Goal: Obtain resource: Download file/media

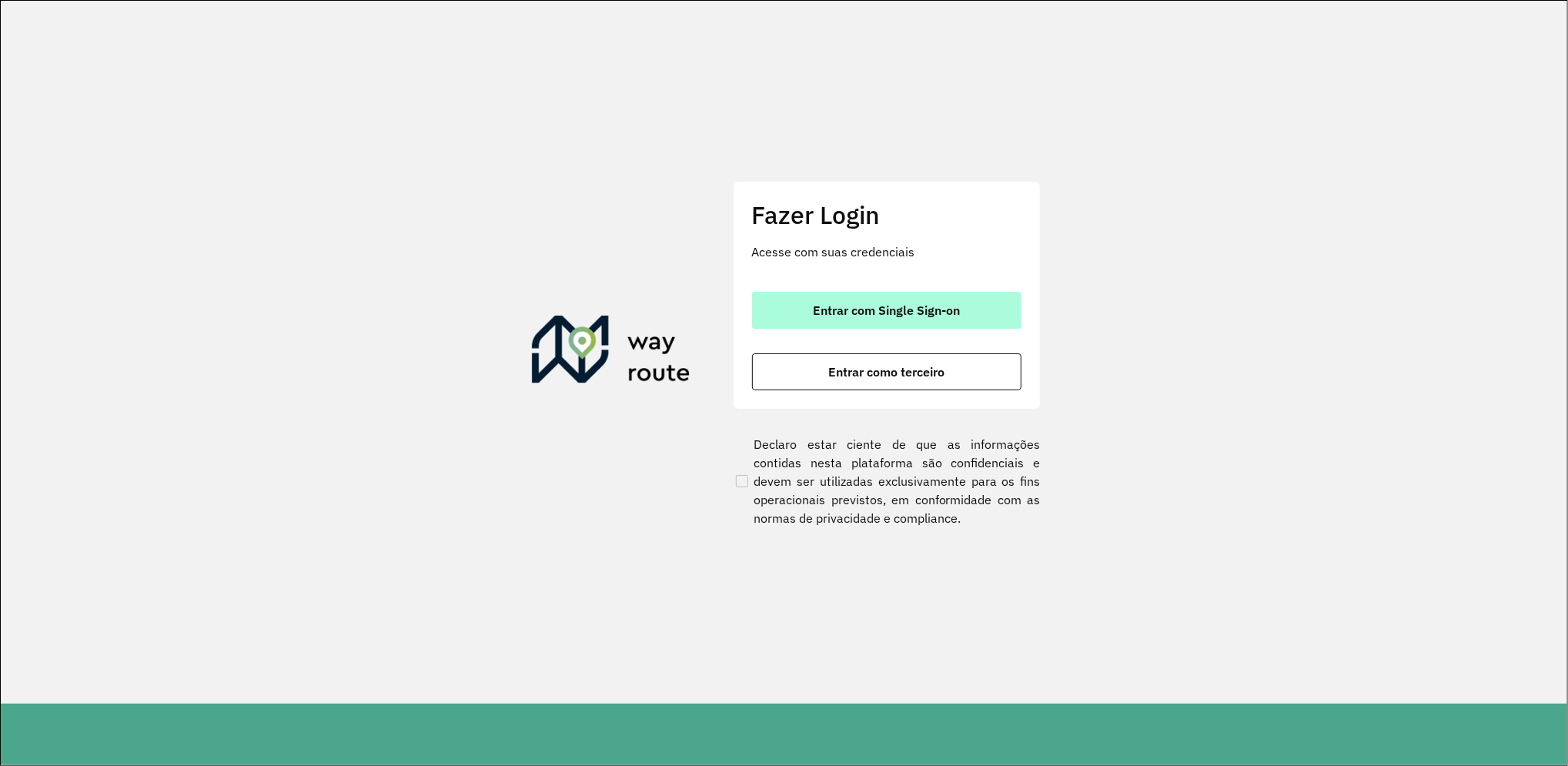
click at [858, 304] on span "Entrar com Single Sign-on" at bounding box center [886, 309] width 147 height 12
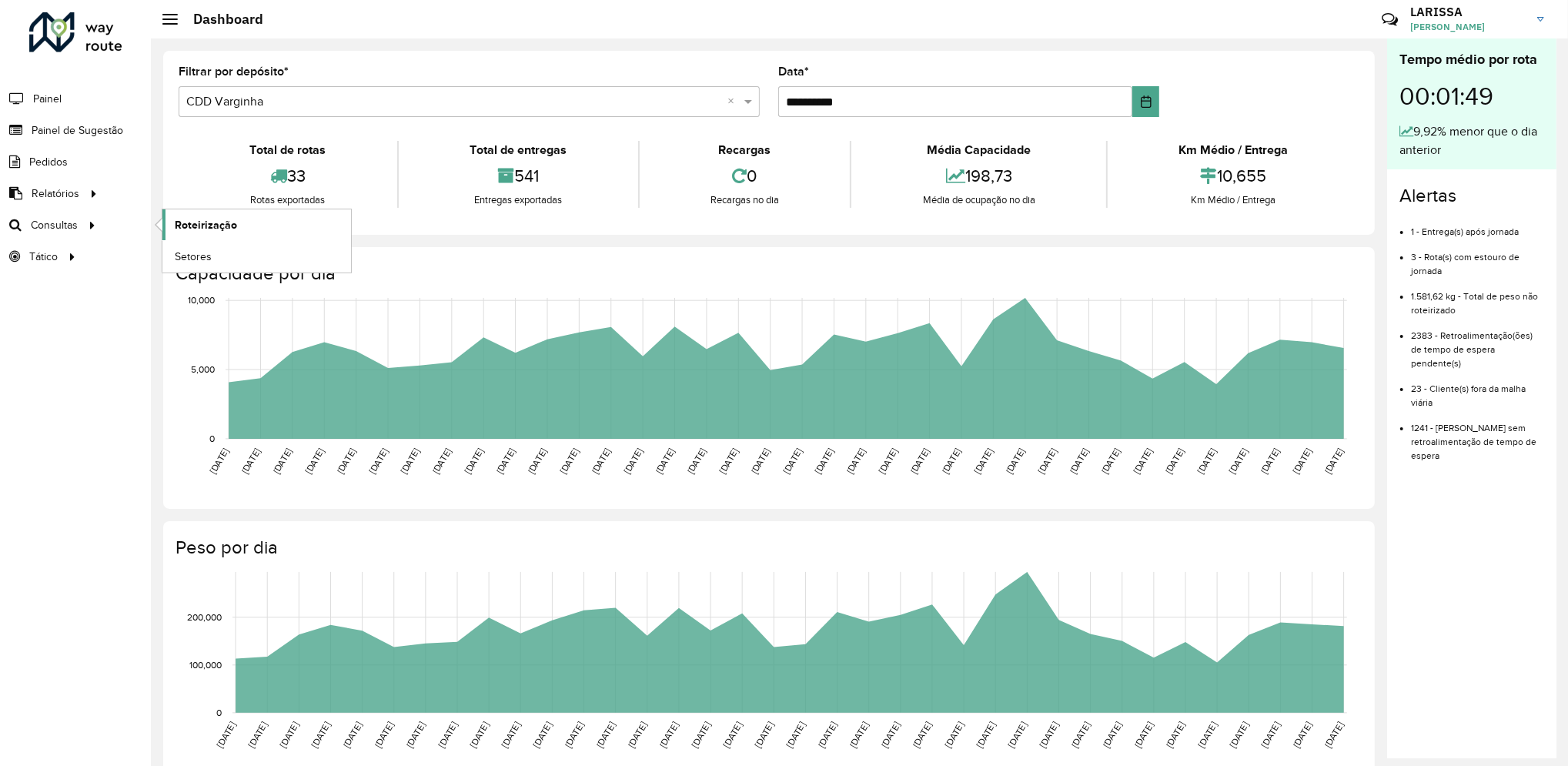
click at [178, 224] on span "Roteirização" at bounding box center [206, 225] width 63 height 16
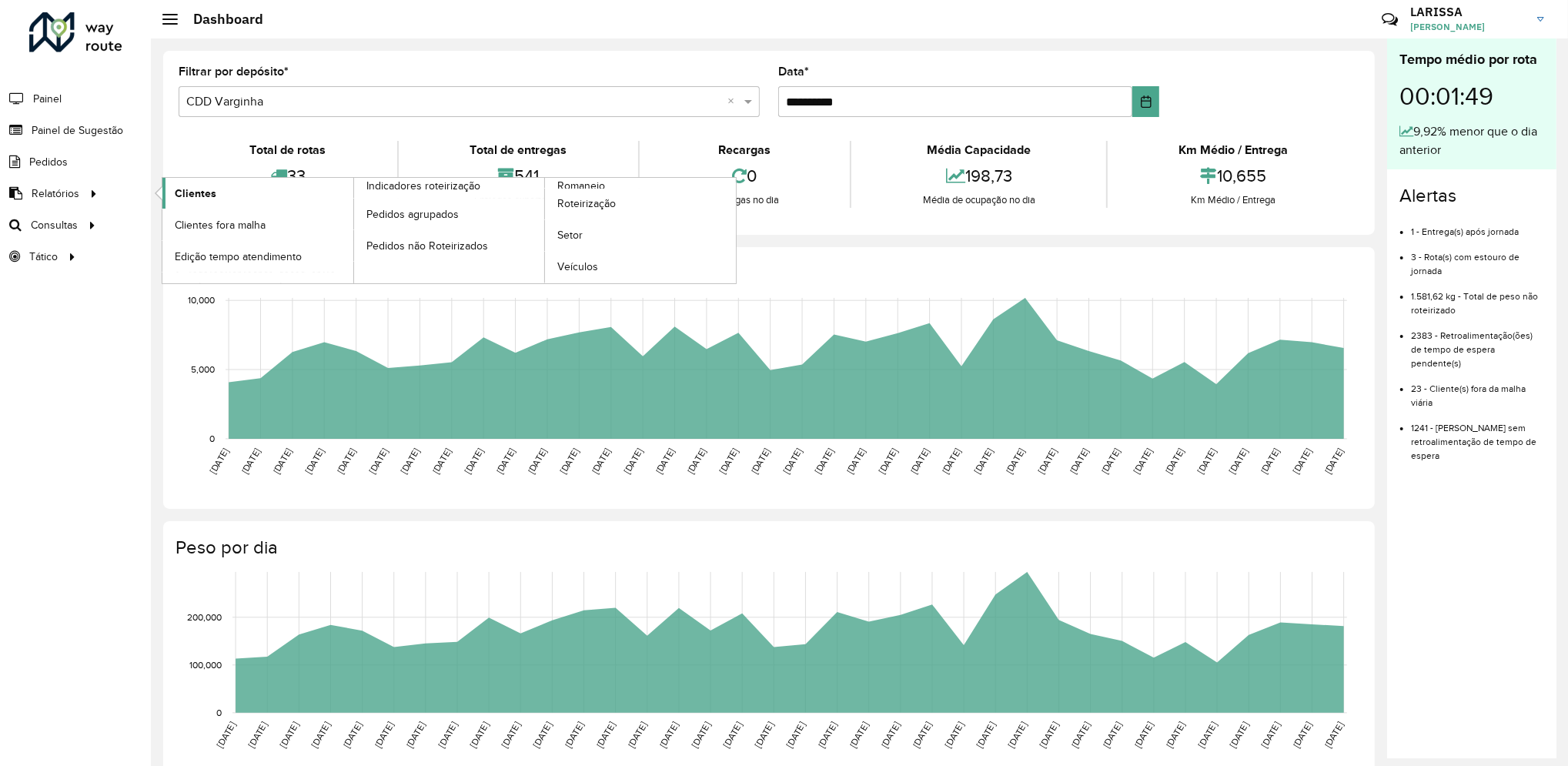
click at [176, 188] on span "Clientes" at bounding box center [195, 194] width 42 height 16
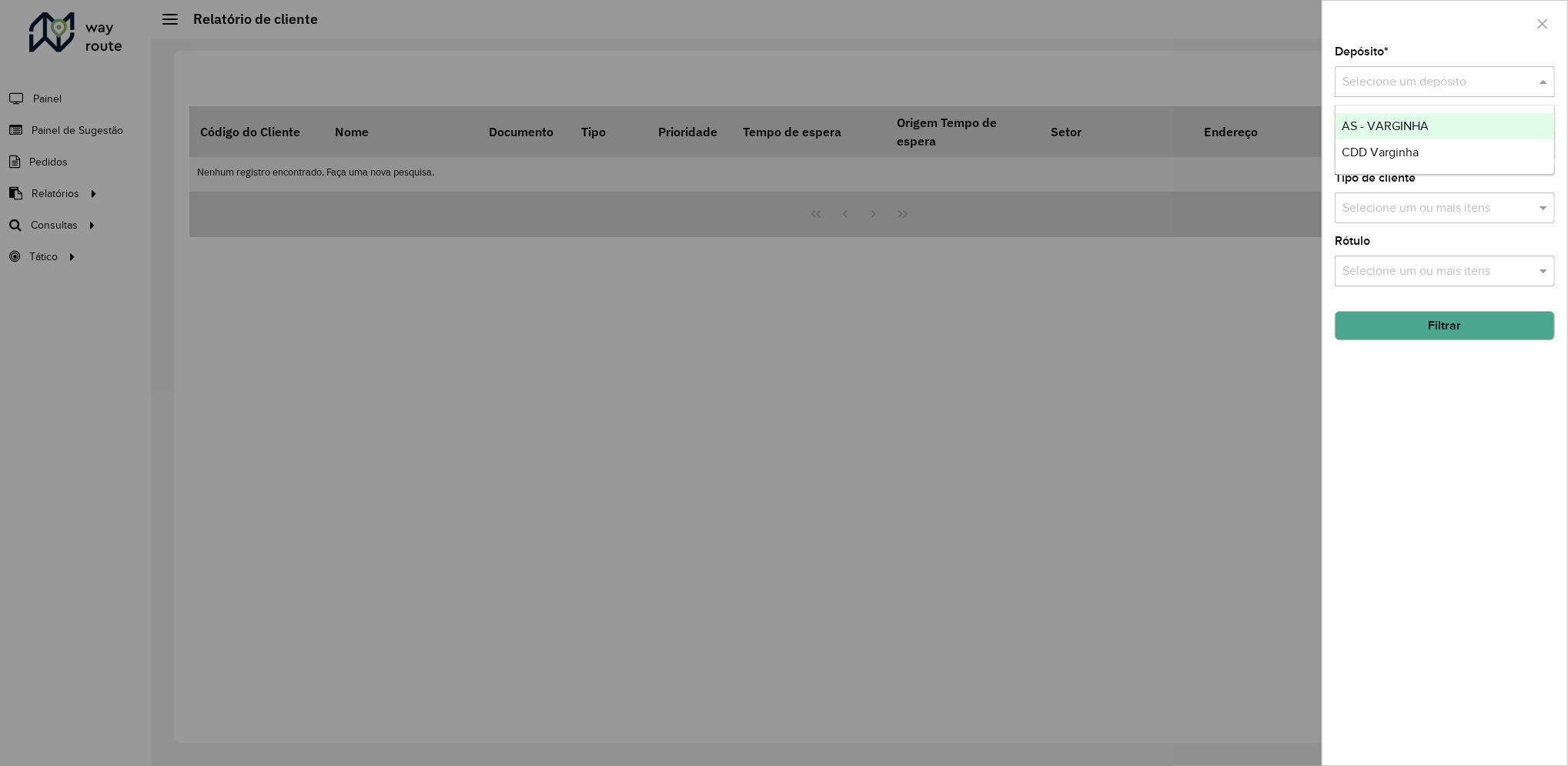
click at [1418, 88] on input "text" at bounding box center [1430, 82] width 174 height 18
click at [1436, 158] on div "CDD Varginha" at bounding box center [1445, 152] width 219 height 27
click at [1498, 325] on button "Filtrar" at bounding box center [1445, 326] width 220 height 29
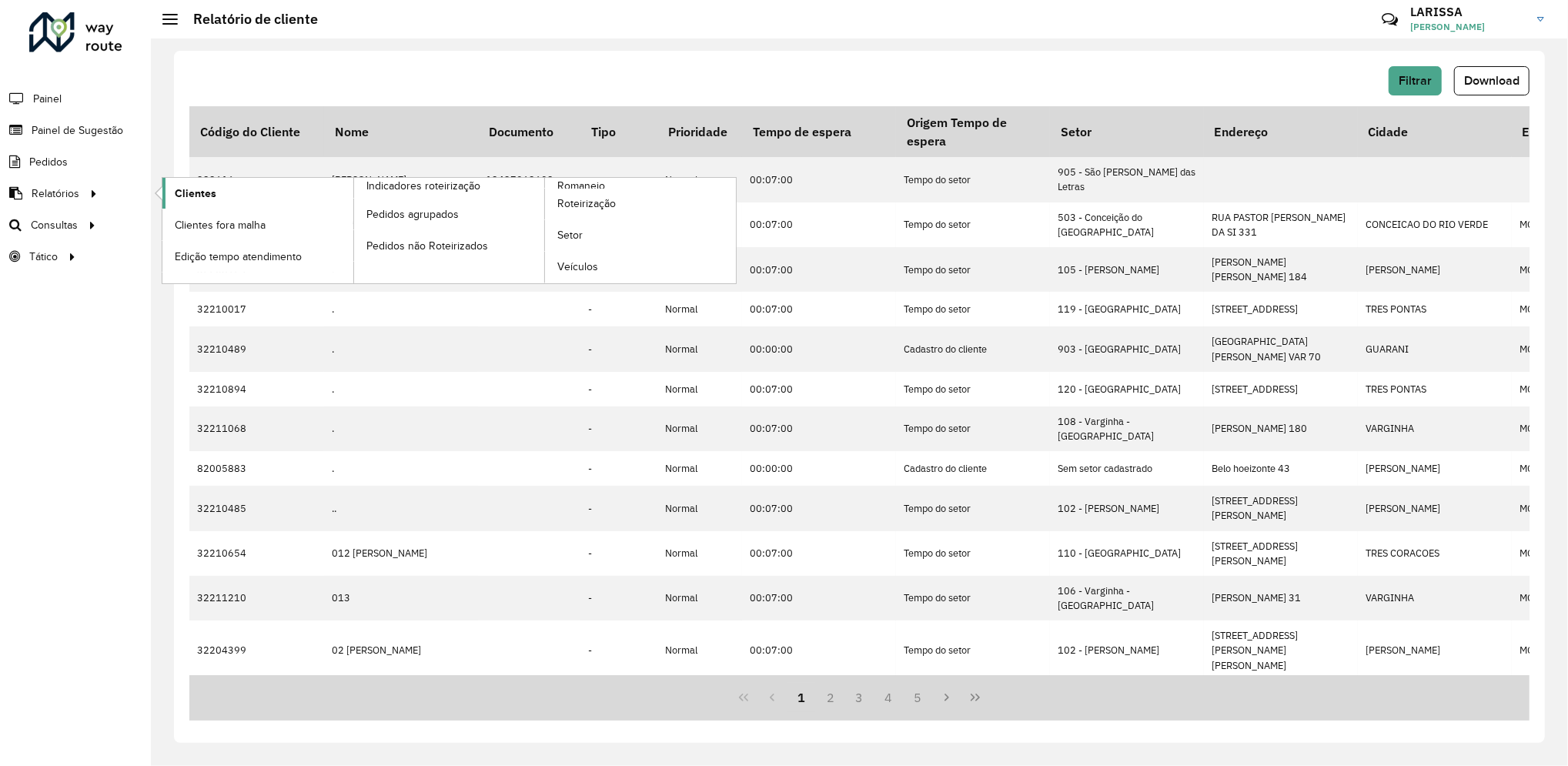
click at [191, 195] on span "Clientes" at bounding box center [195, 194] width 42 height 16
click at [187, 198] on span "Clientes" at bounding box center [195, 194] width 42 height 16
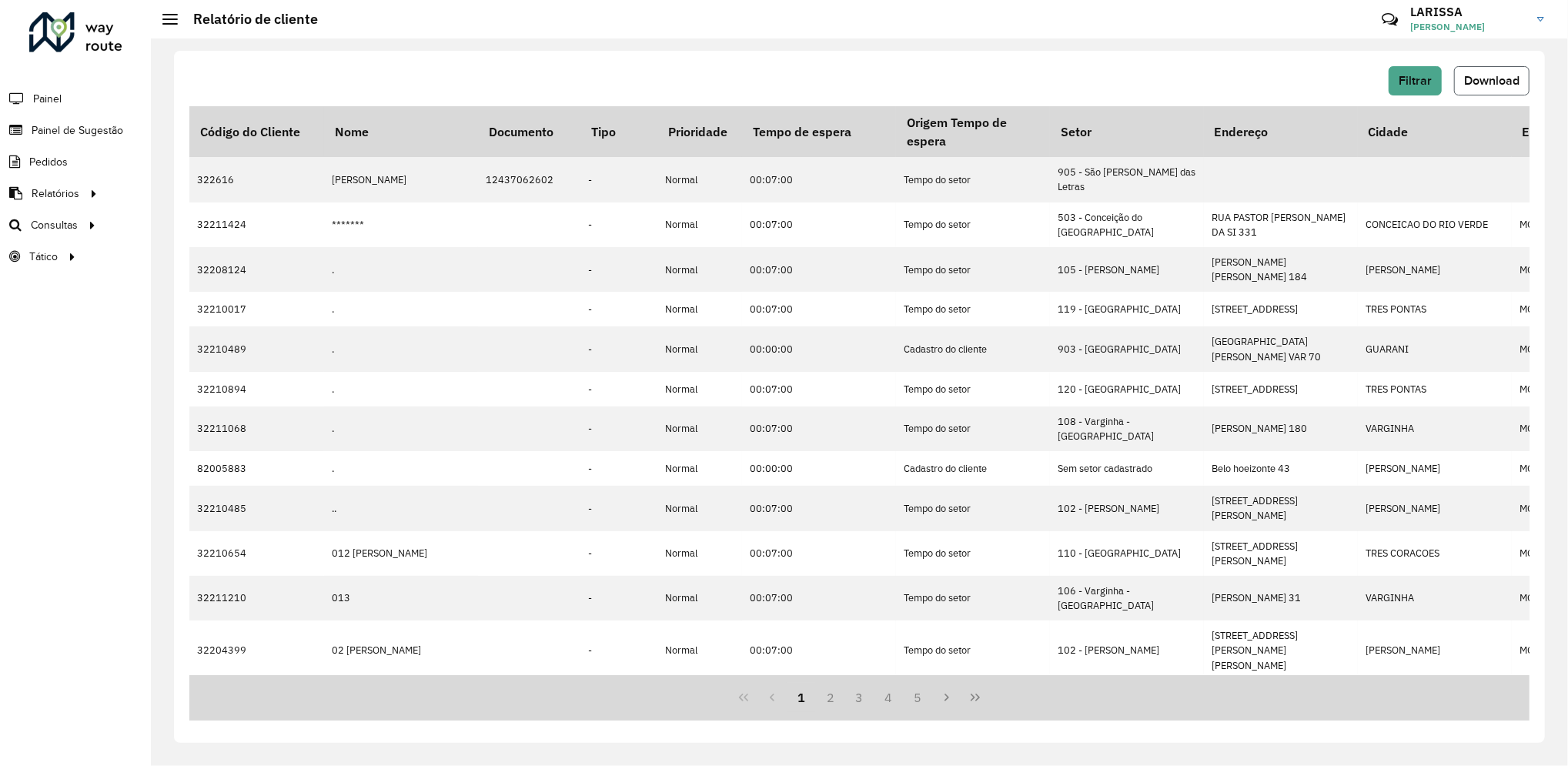
click at [1501, 84] on span "Download" at bounding box center [1492, 80] width 55 height 13
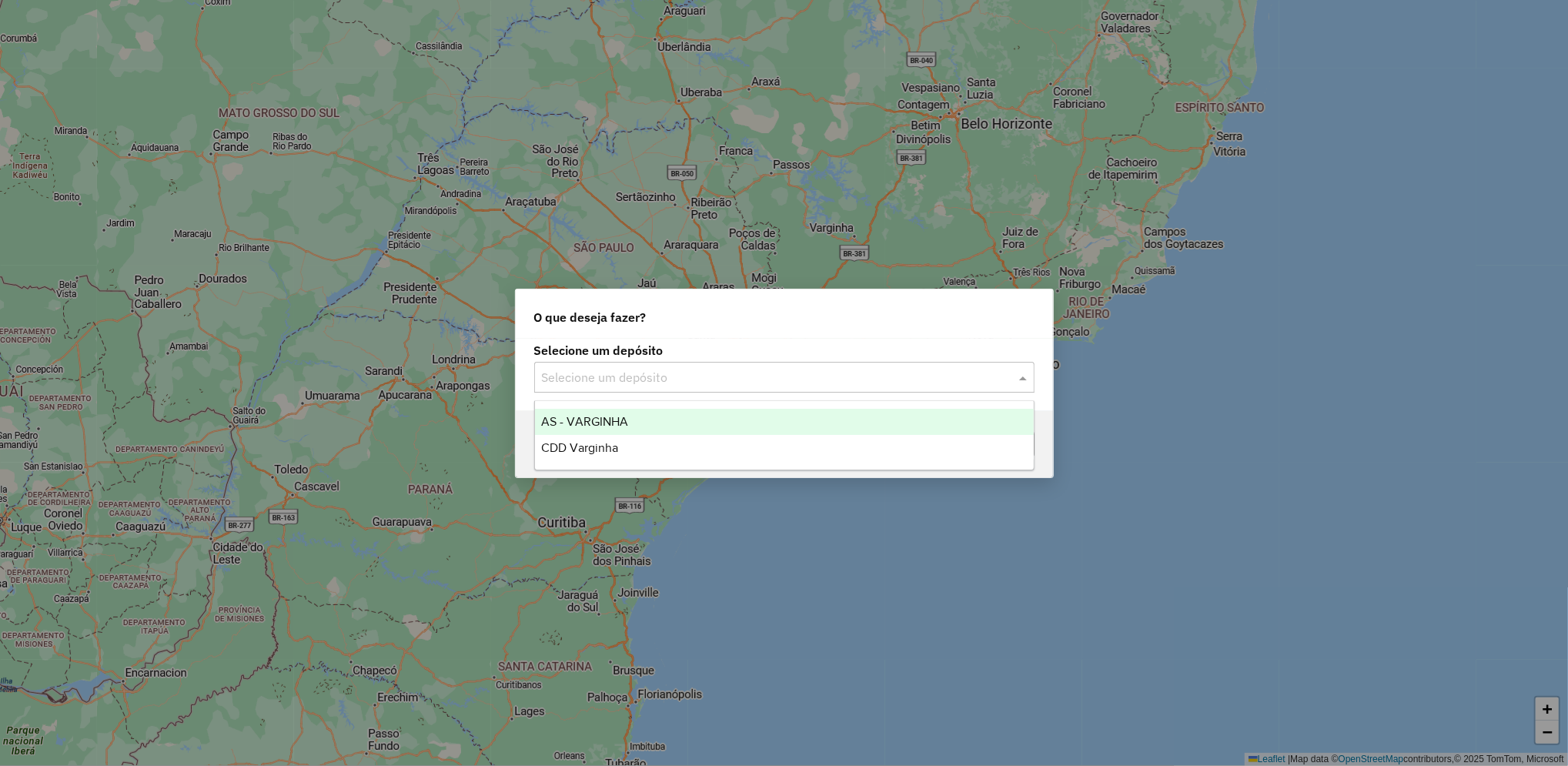
click at [815, 378] on input "text" at bounding box center [769, 378] width 454 height 18
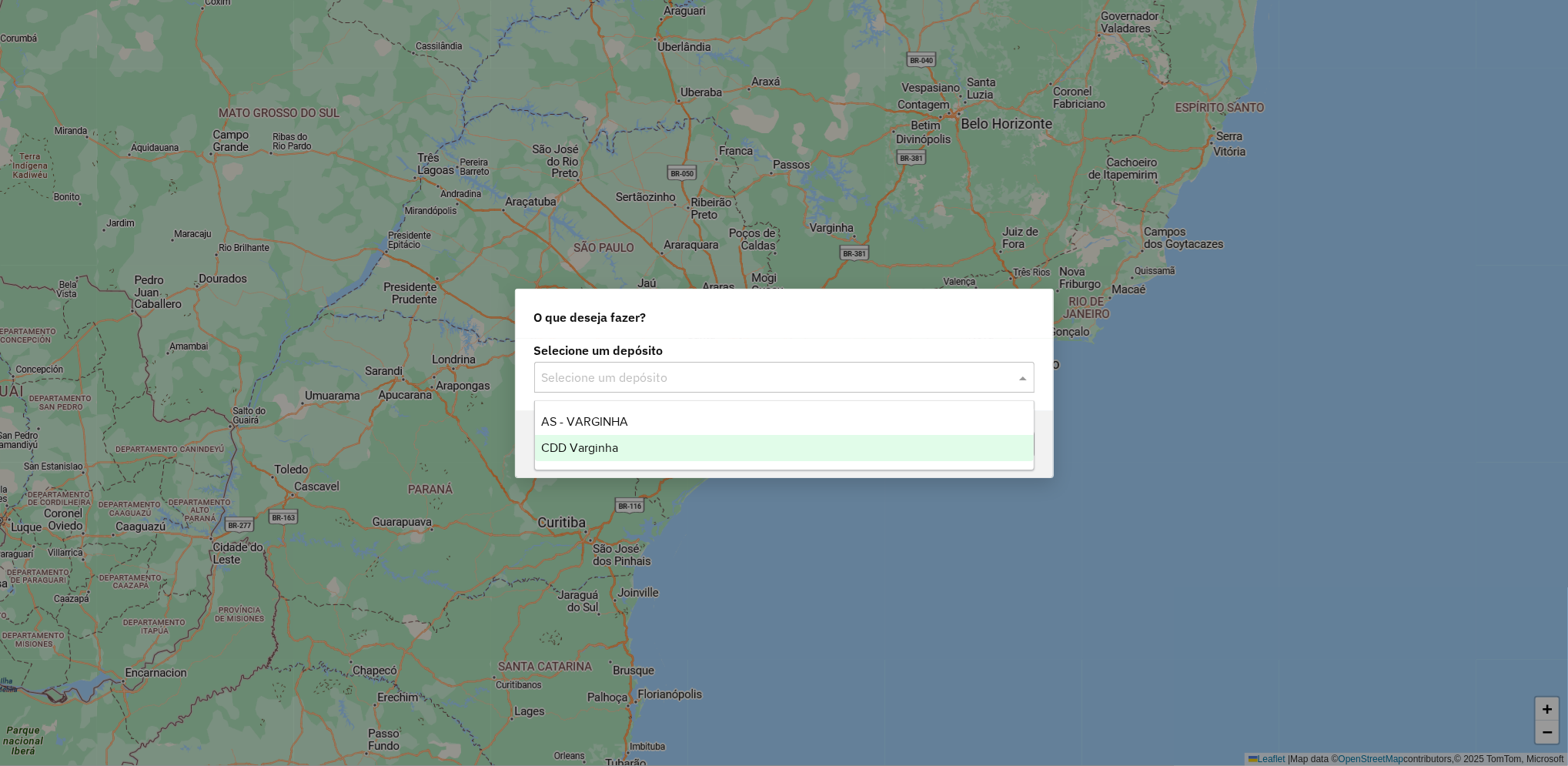
click at [639, 463] on ng-dropdown-panel "AS - VARGINHA CDD Varginha" at bounding box center [784, 435] width 500 height 70
click at [665, 461] on ng-dropdown-panel "AS - VARGINHA CDD Varginha" at bounding box center [784, 435] width 500 height 70
click at [702, 451] on div "CDD Varginha" at bounding box center [784, 448] width 499 height 27
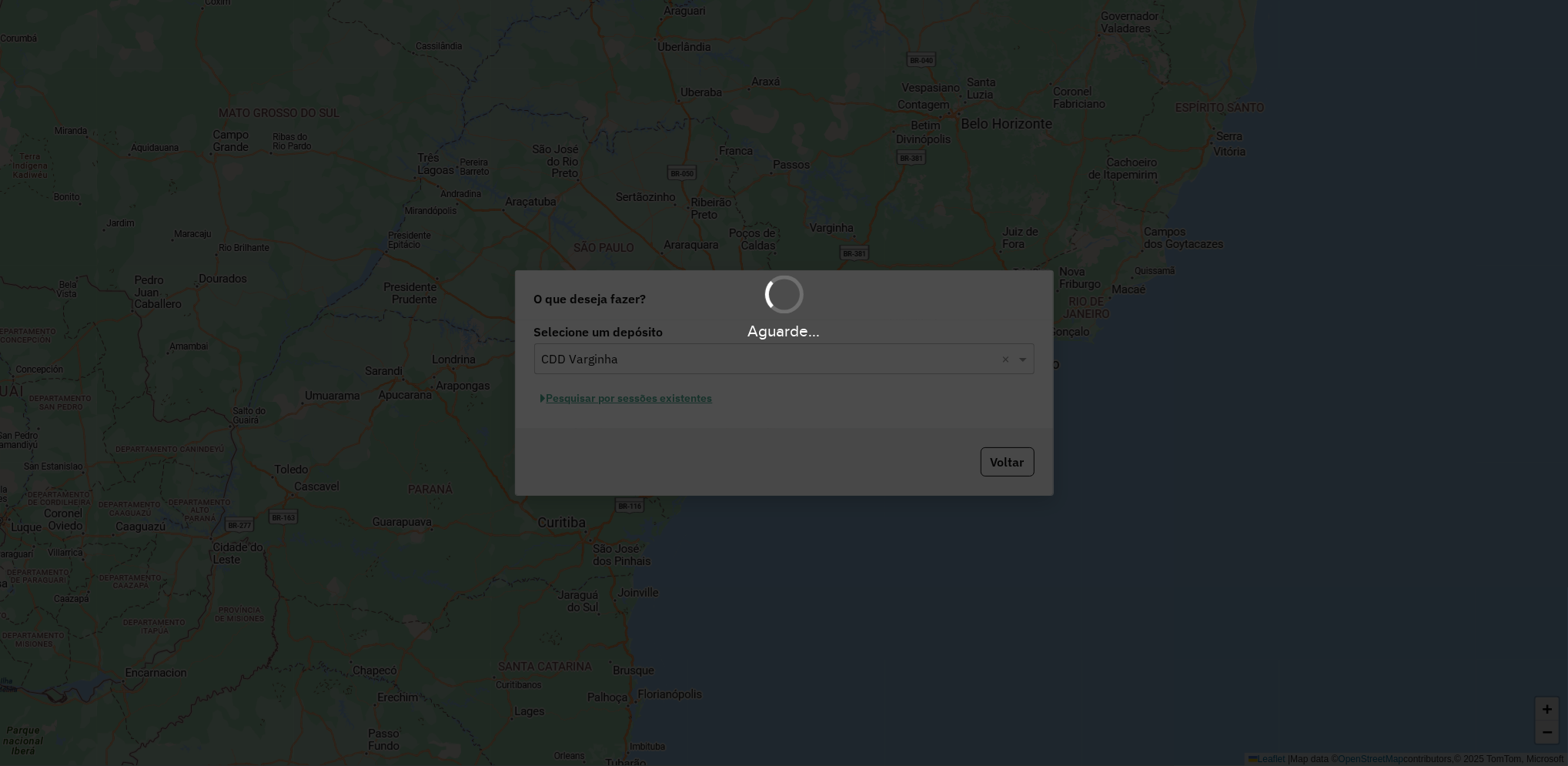
click at [695, 401] on div "Aguarde..." at bounding box center [784, 383] width 1568 height 766
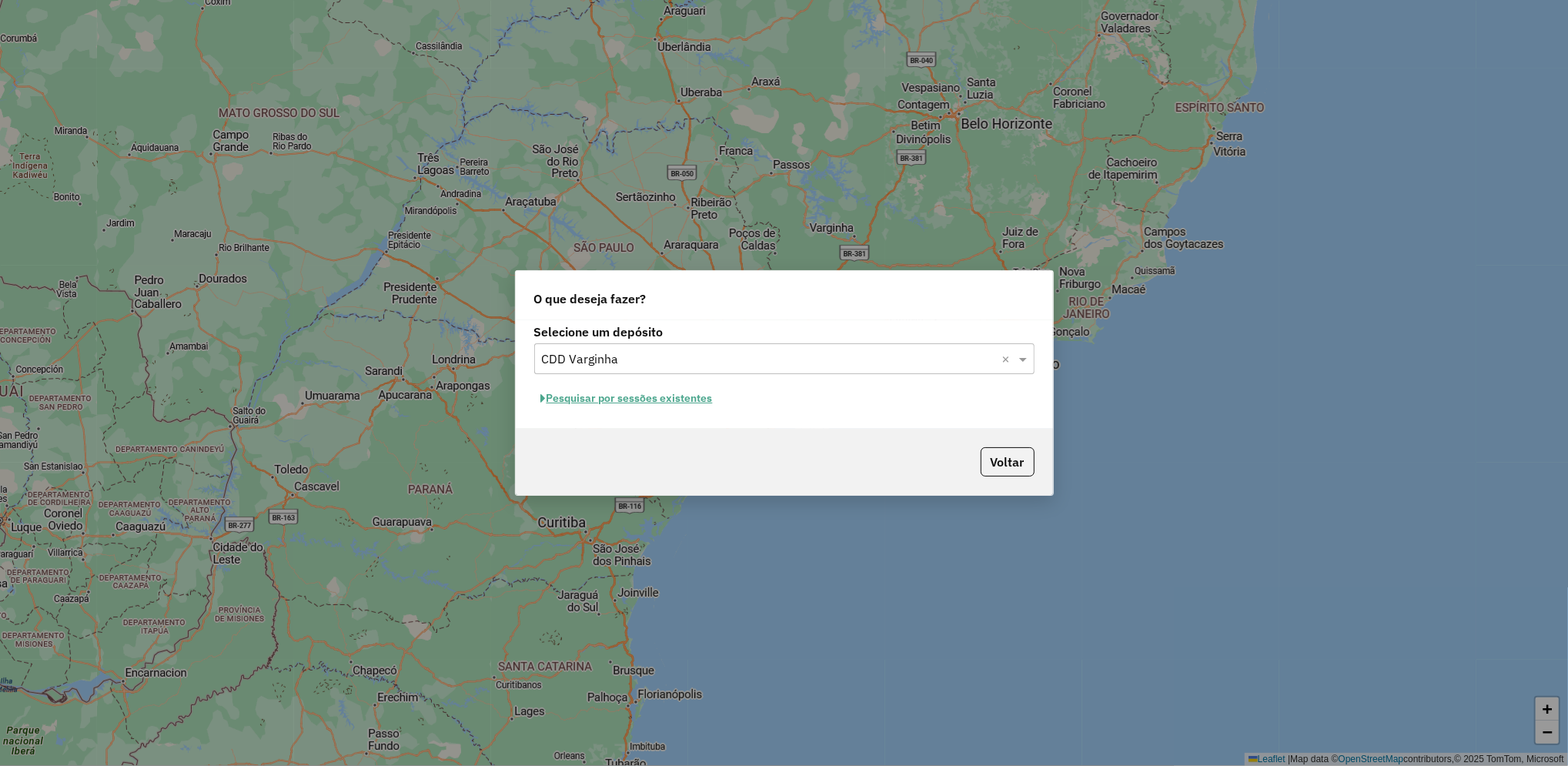
click at [659, 403] on button "Pesquisar por sessões existentes" at bounding box center [626, 399] width 186 height 24
